Goal: Find contact information: Find contact information

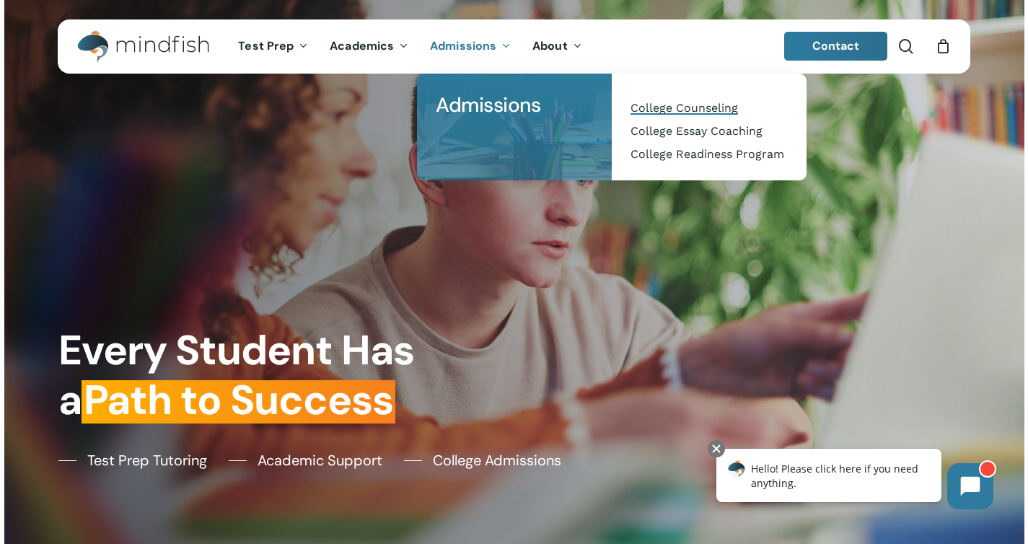
click at [697, 109] on span "College Counseling" at bounding box center [685, 108] width 108 height 14
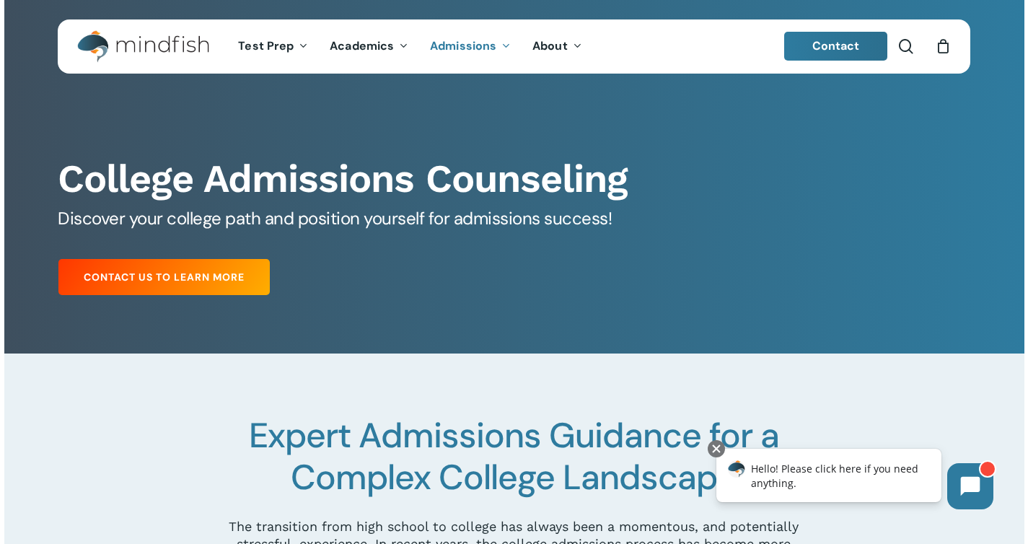
click at [858, 53] on span "Contact" at bounding box center [836, 45] width 48 height 15
